Goal: Task Accomplishment & Management: Manage account settings

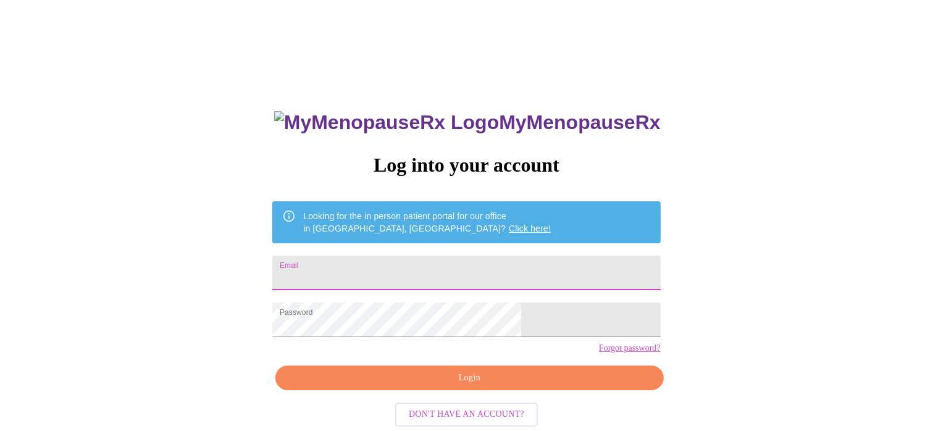
click at [421, 272] on input "Email" at bounding box center [466, 273] width 388 height 35
type input "[EMAIL_ADDRESS][DOMAIN_NAME]"
click at [474, 386] on span "Login" at bounding box center [469, 378] width 359 height 15
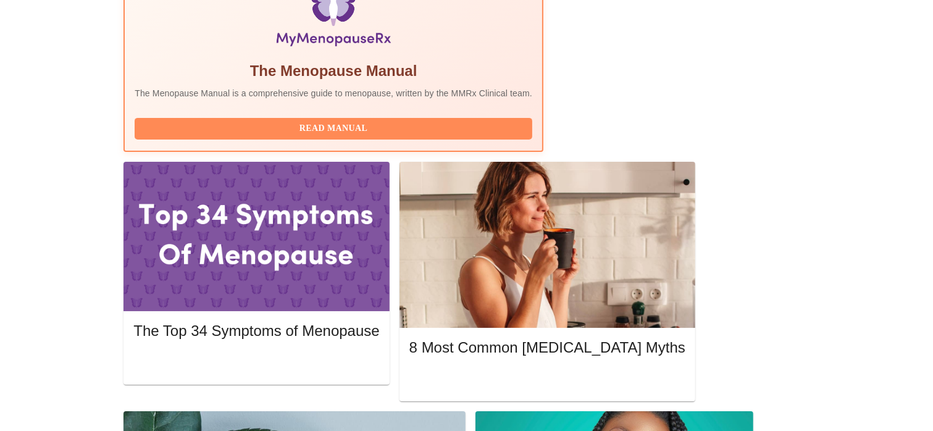
scroll to position [440, 0]
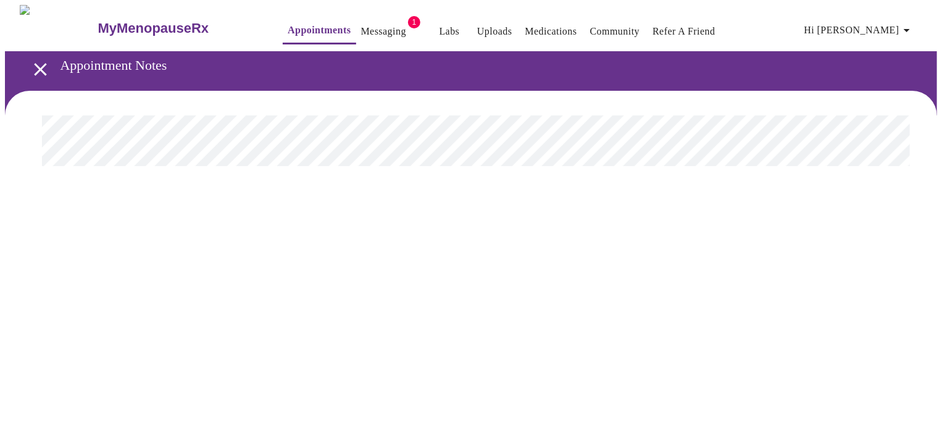
click at [361, 27] on link "Messaging" at bounding box center [383, 31] width 45 height 17
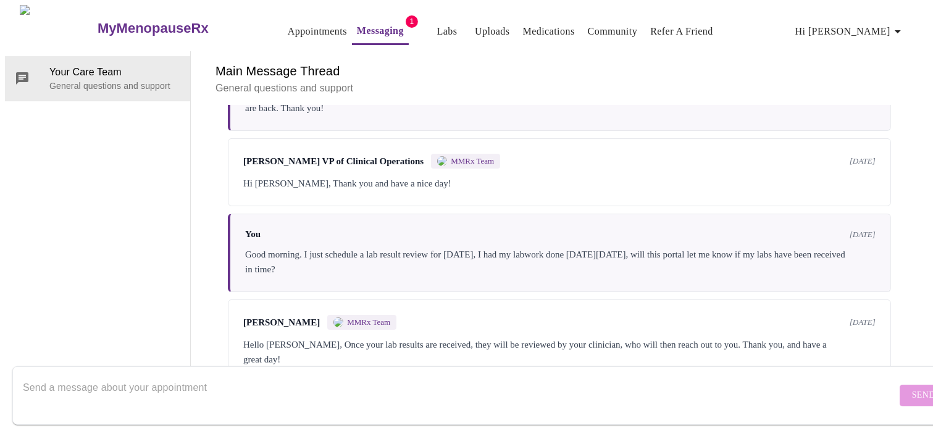
scroll to position [329, 0]
click at [394, 380] on textarea "Send a message about your appointment" at bounding box center [460, 395] width 874 height 40
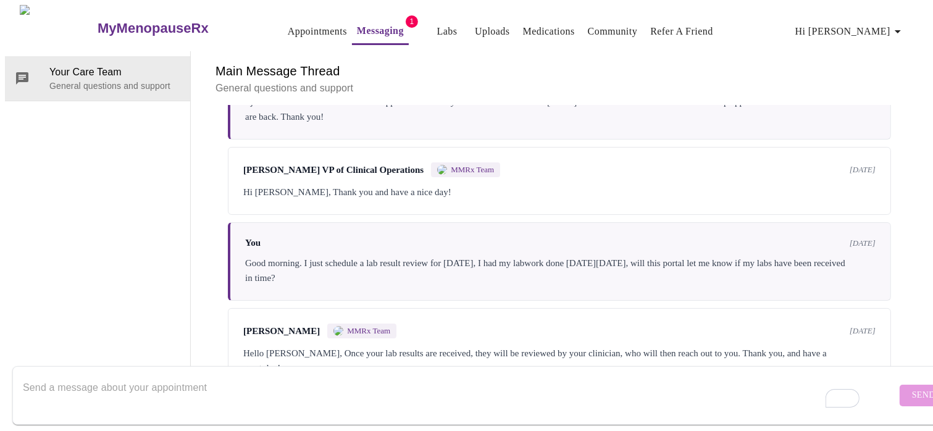
scroll to position [280, 0]
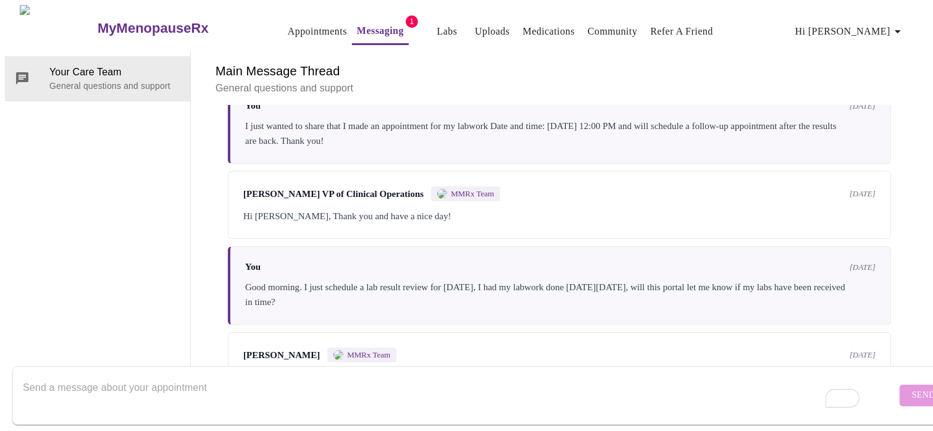
click at [222, 378] on textarea "To enrich screen reader interactions, please activate Accessibility in Grammarl…" at bounding box center [460, 395] width 874 height 40
click at [475, 23] on link "Uploads" at bounding box center [492, 31] width 35 height 17
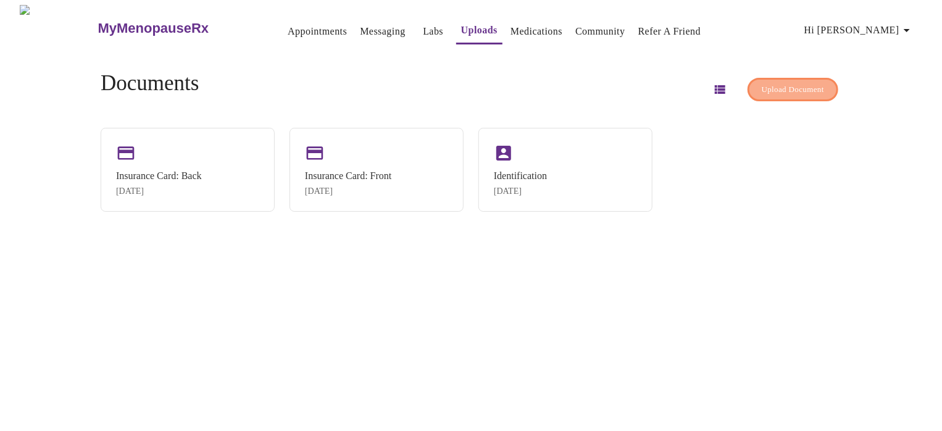
click at [763, 83] on span "Upload Document" at bounding box center [793, 90] width 62 height 14
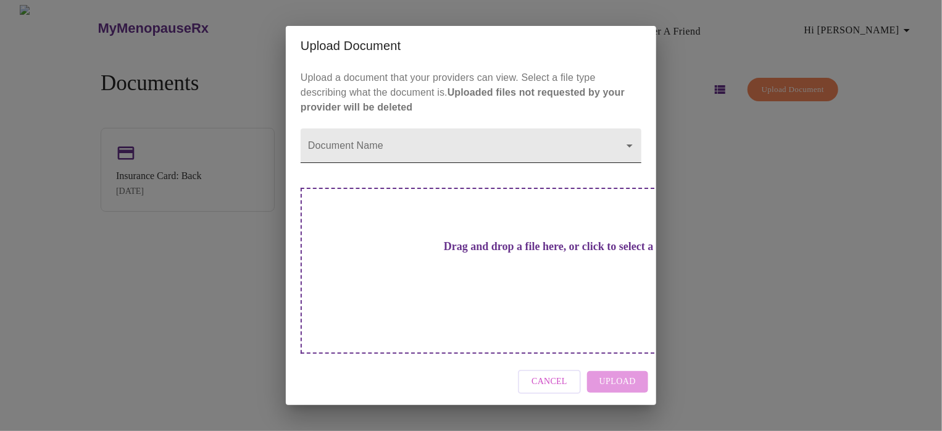
click at [441, 172] on body "MyMenopauseRx Appointments Messaging Labs Uploads Medications Community Refer a…" at bounding box center [471, 220] width 933 height 431
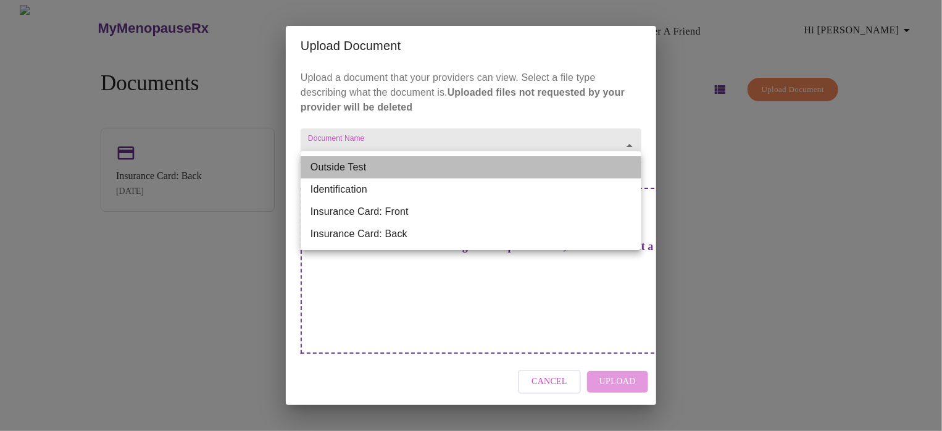
click at [419, 164] on li "Outside Test" at bounding box center [471, 167] width 341 height 22
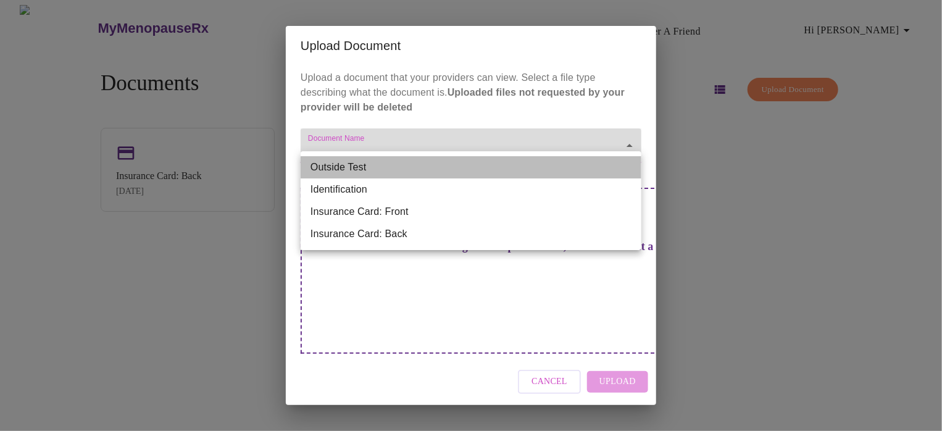
type input "Outside Test"
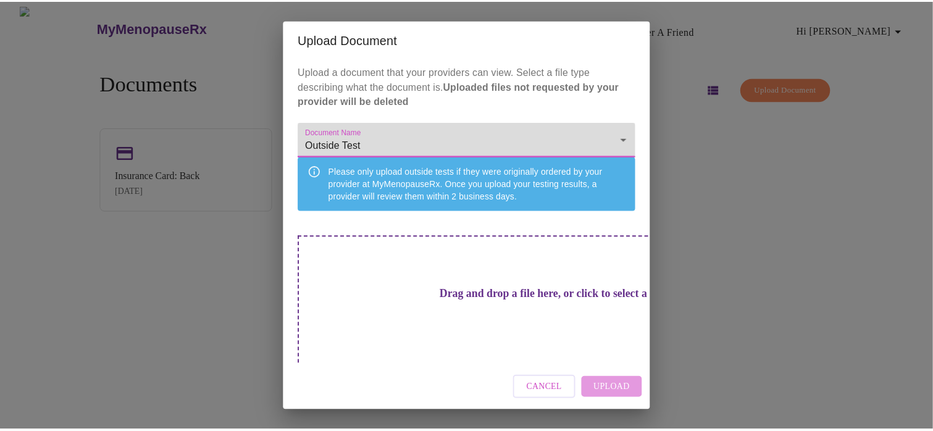
scroll to position [11, 0]
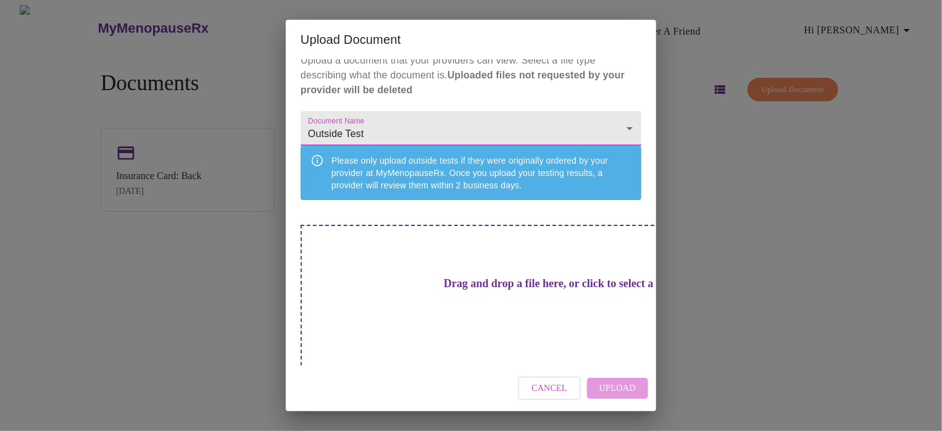
click at [488, 288] on h3 "Drag and drop a file here, or click to select a file" at bounding box center [557, 283] width 341 height 13
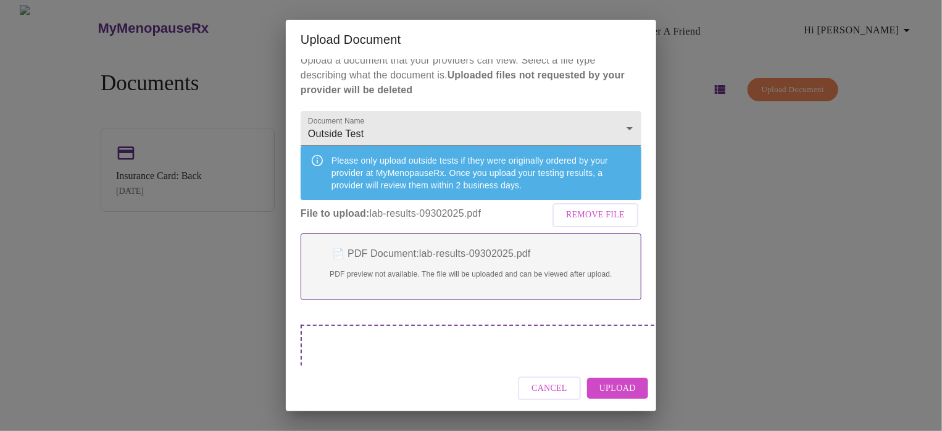
click at [613, 382] on span "Upload" at bounding box center [618, 388] width 36 height 15
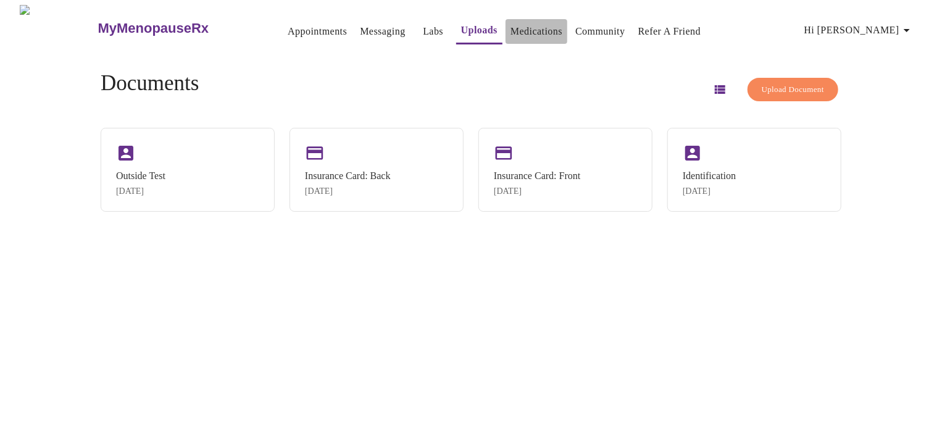
click at [513, 27] on link "Medications" at bounding box center [537, 31] width 52 height 17
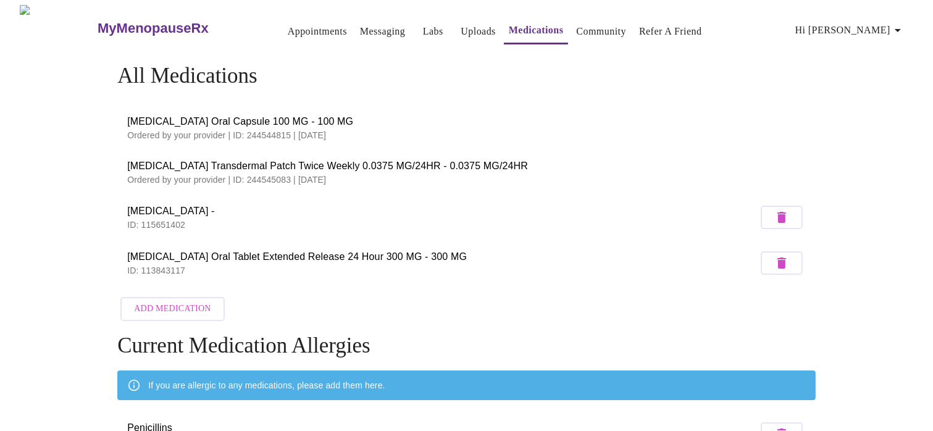
click at [140, 118] on span "[MEDICAL_DATA] Oral Capsule 100 MG - 100 MG" at bounding box center [466, 121] width 679 height 15
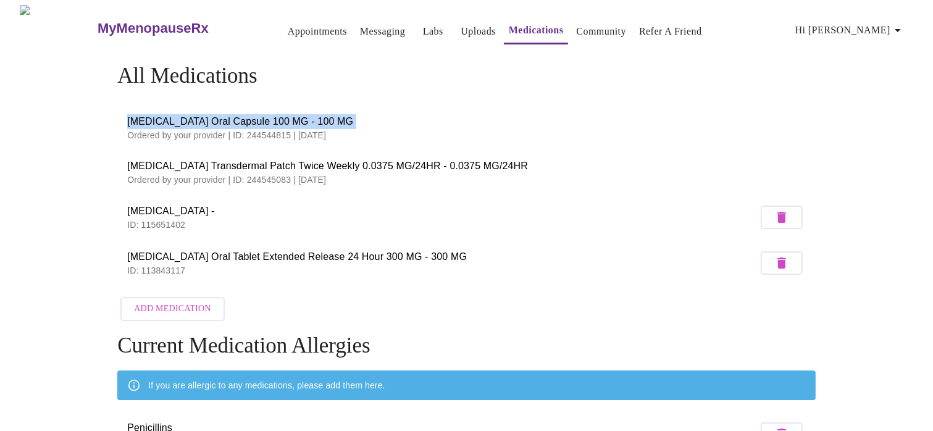
click at [140, 118] on span "[MEDICAL_DATA] Oral Capsule 100 MG - 100 MG" at bounding box center [466, 121] width 679 height 15
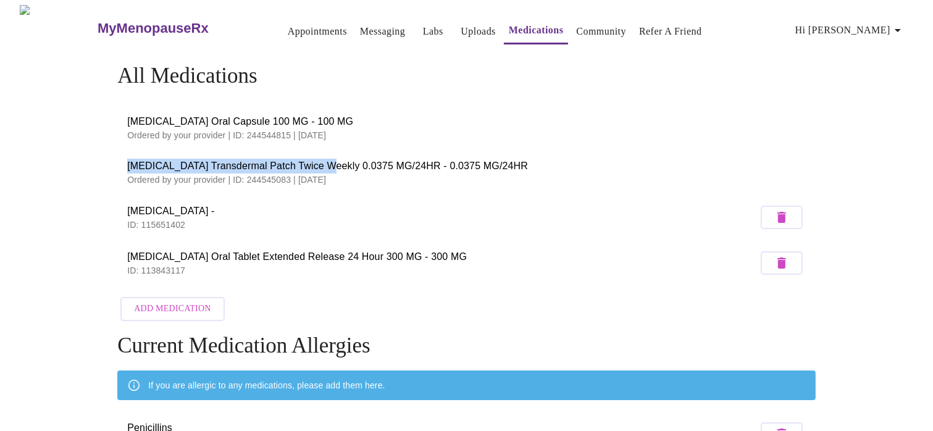
drag, startPoint x: 124, startPoint y: 162, endPoint x: 317, endPoint y: 157, distance: 193.4
click at [317, 157] on li "[MEDICAL_DATA] Transdermal Patch Twice Weekly 0.0375 MG/24HR - 0.0375 MG/24HR O…" at bounding box center [466, 172] width 698 height 44
copy span "[MEDICAL_DATA] Transdermal Patch Twice Weekly"
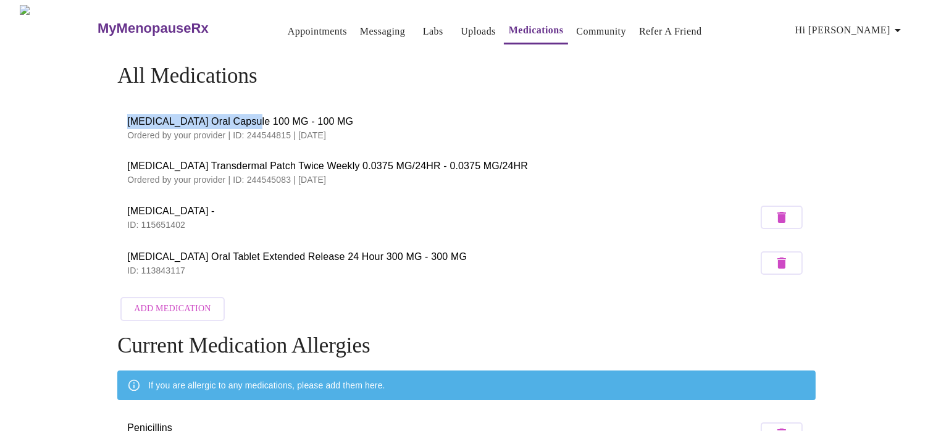
drag, startPoint x: 126, startPoint y: 115, endPoint x: 248, endPoint y: 109, distance: 121.8
click at [248, 109] on li "[MEDICAL_DATA] Oral Capsule 100 MG - 100 MG Ordered by your provider | ID: 2445…" at bounding box center [466, 128] width 698 height 44
copy span "[MEDICAL_DATA] Oral Capsule"
